Goal: Task Accomplishment & Management: Manage account settings

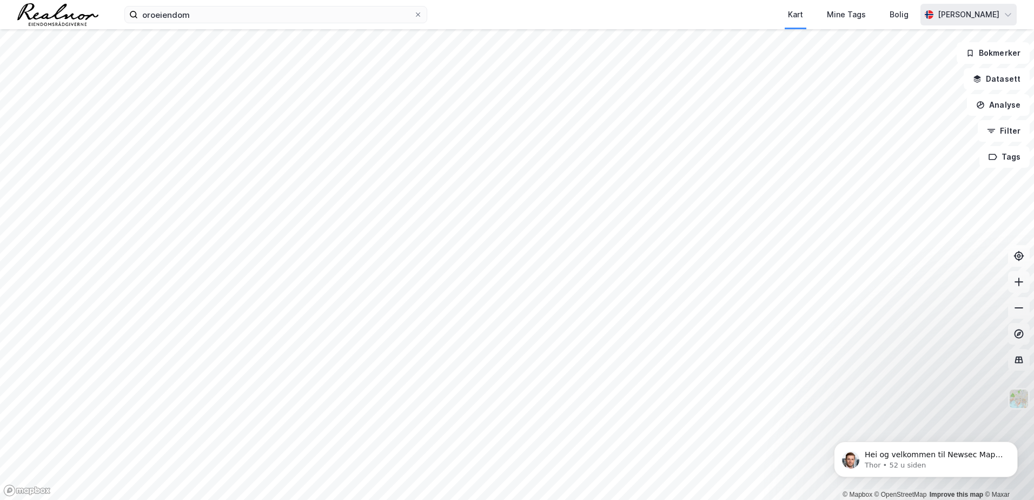
click at [1007, 16] on icon at bounding box center [1008, 14] width 9 height 9
click at [920, 67] on div "Logg ut" at bounding box center [914, 66] width 29 height 13
